Goal: Use online tool/utility: Utilize a website feature to perform a specific function

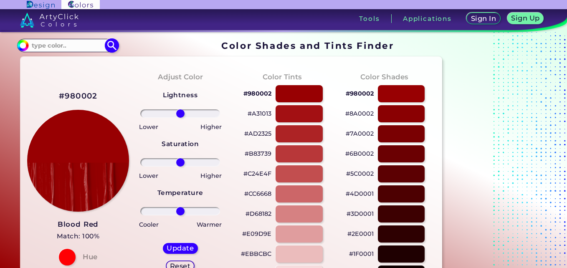
click at [71, 45] on input at bounding box center [68, 45] width 78 height 11
paste input "1f0c00"
type input "#1f0c00"
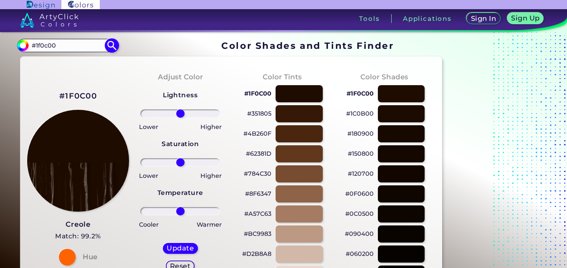
click at [73, 45] on input "#1f0c00" at bounding box center [68, 45] width 78 height 11
paste input "ac9362"
type input "#ac9362"
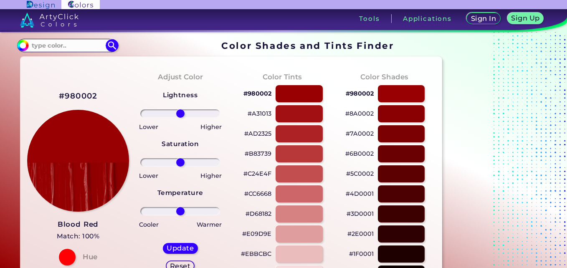
click at [79, 44] on input at bounding box center [68, 45] width 78 height 11
paste input "DE6FA1"
type input "#DE6FA1"
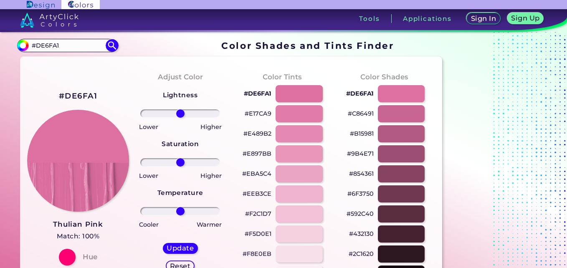
type input "#de6fa1"
click at [61, 50] on input "#DE6FA1" at bounding box center [68, 45] width 78 height 11
paste input "7fffd4"
type input "#7fffd4"
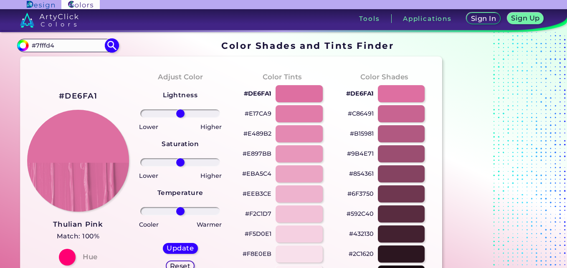
type input "#7fffd4"
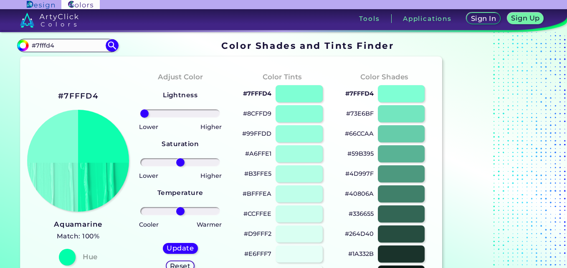
drag, startPoint x: 178, startPoint y: 113, endPoint x: 73, endPoint y: 118, distance: 104.9
type input "-100"
click at [140, 118] on input "range" at bounding box center [180, 113] width 80 height 8
click at [184, 252] on div "Update" at bounding box center [180, 248] width 35 height 11
type input "#0dffae"
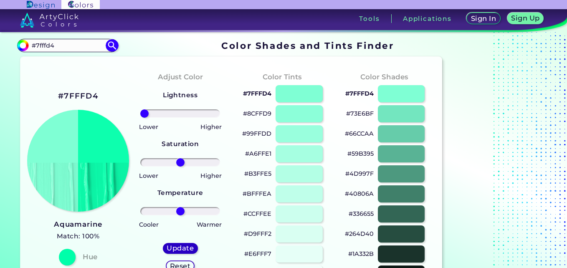
type input "0"
